Goal: Transaction & Acquisition: Purchase product/service

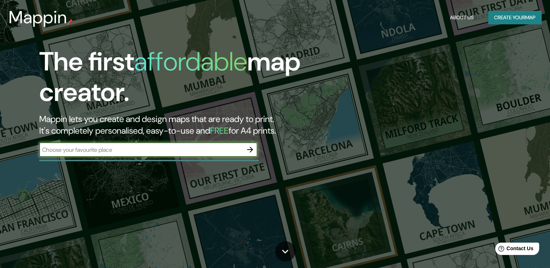
click at [182, 150] on input "text" at bounding box center [141, 150] width 204 height 8
type input "[GEOGRAPHIC_DATA]"
click at [253, 146] on icon "button" at bounding box center [250, 149] width 9 height 9
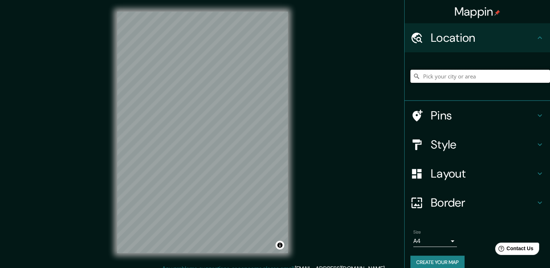
click at [464, 77] on input "Pick your city or area" at bounding box center [480, 76] width 140 height 13
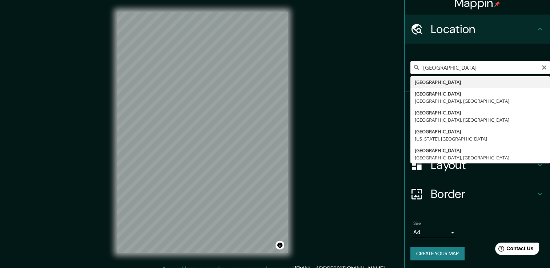
scroll to position [9, 0]
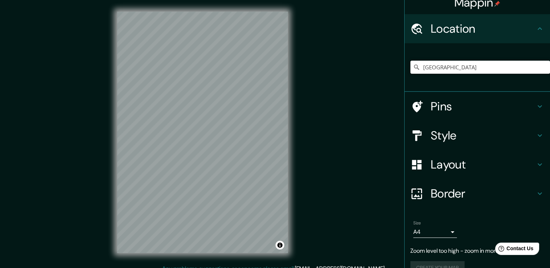
type input "[GEOGRAPHIC_DATA]"
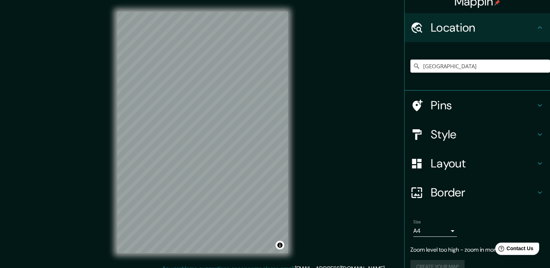
click at [535, 163] on icon at bounding box center [539, 163] width 9 height 9
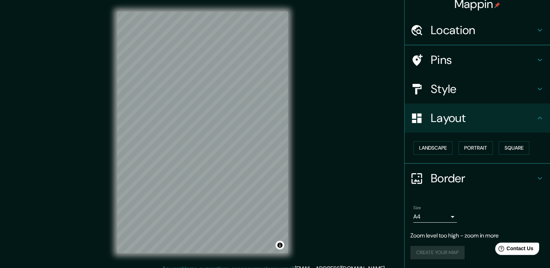
scroll to position [7, 0]
click at [475, 148] on button "Portrait" at bounding box center [475, 148] width 35 height 13
click at [432, 150] on button "Landscape" at bounding box center [432, 148] width 39 height 13
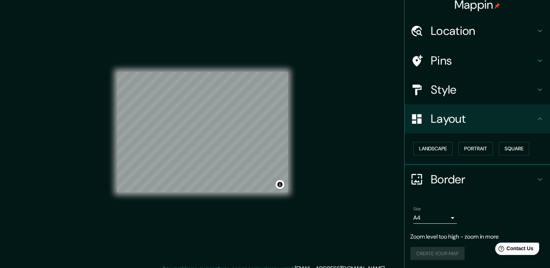
click at [535, 92] on icon at bounding box center [539, 89] width 9 height 9
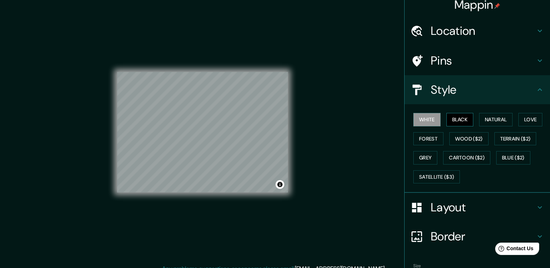
click at [449, 124] on button "Black" at bounding box center [459, 119] width 27 height 13
click at [487, 120] on button "Natural" at bounding box center [495, 119] width 33 height 13
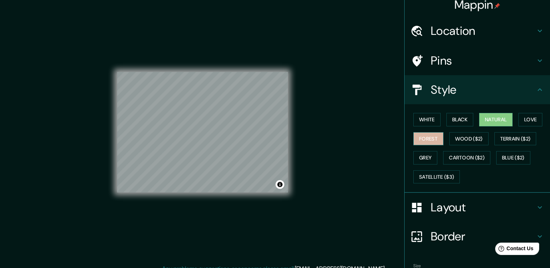
click at [430, 137] on button "Forest" at bounding box center [428, 138] width 30 height 13
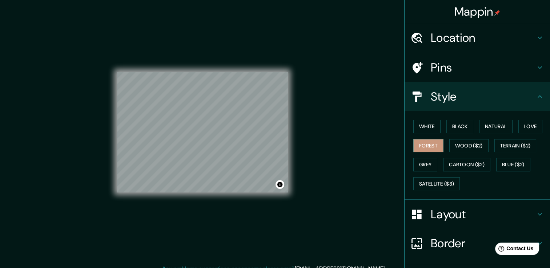
scroll to position [64, 0]
